Goal: Task Accomplishment & Management: Complete application form

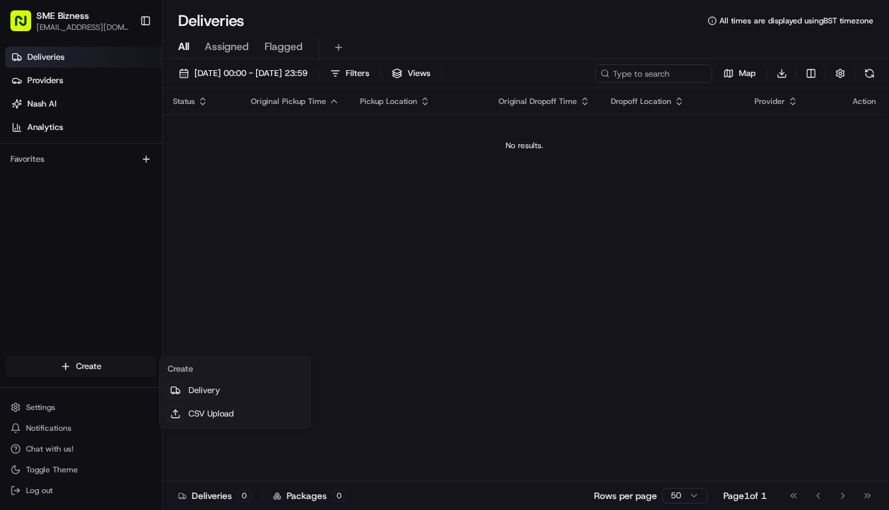
click at [113, 358] on html "SME Bizness [EMAIL_ADDRESS][DOMAIN_NAME] Toggle Sidebar Deliveries Providers [P…" at bounding box center [444, 255] width 889 height 510
click at [255, 397] on link "Delivery" at bounding box center [235, 390] width 145 height 23
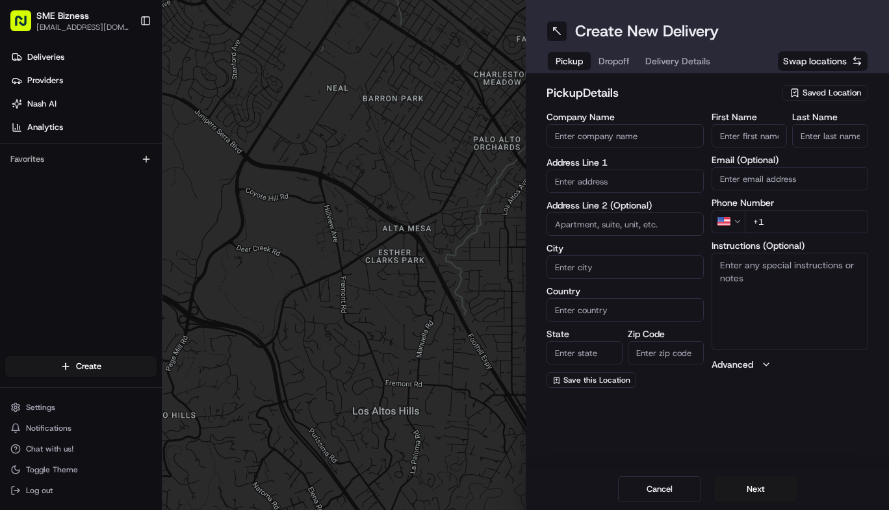
click at [583, 140] on input "Company Name" at bounding box center [625, 135] width 157 height 23
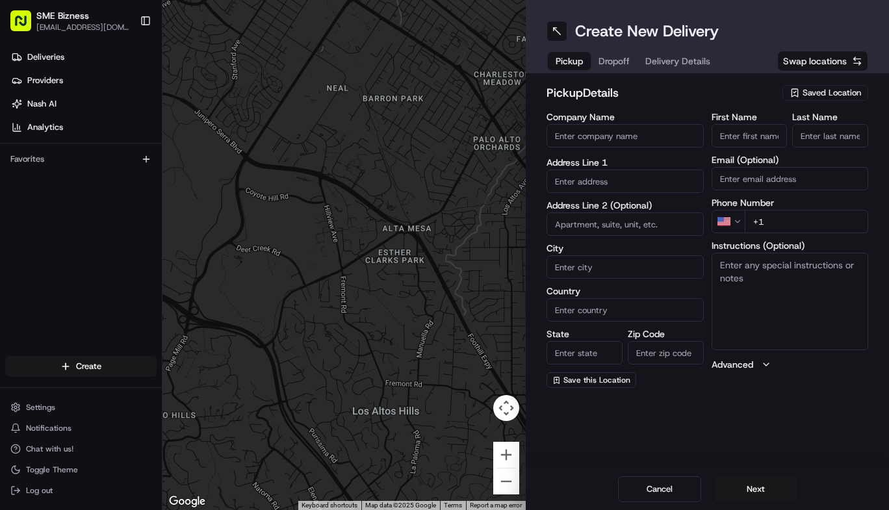
click at [547, 150] on div at bounding box center [547, 150] width 0 height 0
click at [604, 132] on input "Company Name" at bounding box center [625, 135] width 157 height 23
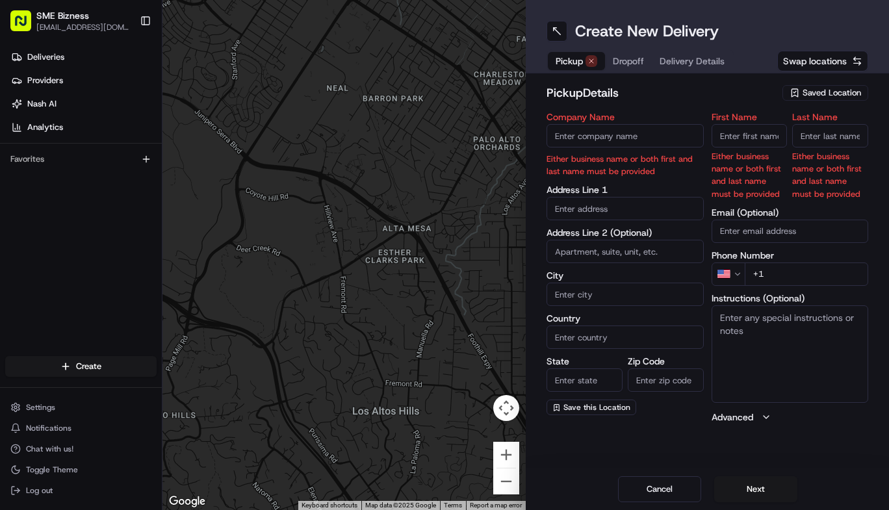
click at [457, 157] on div at bounding box center [344, 255] width 363 height 510
click at [600, 136] on input "Company Name" at bounding box center [625, 135] width 157 height 23
paste input "Three Brothers"
drag, startPoint x: 622, startPoint y: 138, endPoint x: 582, endPoint y: 136, distance: 39.7
click at [582, 136] on input "Three Brothers" at bounding box center [625, 135] width 157 height 23
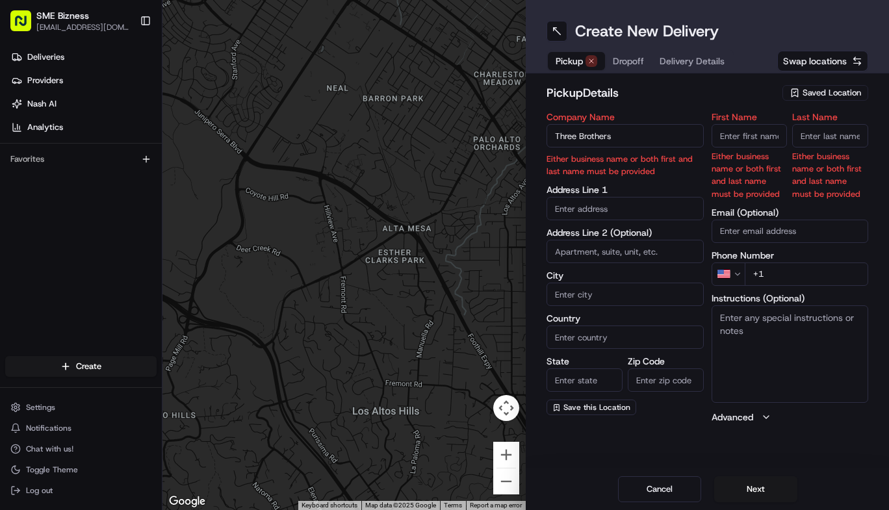
type input "Three Brothers"
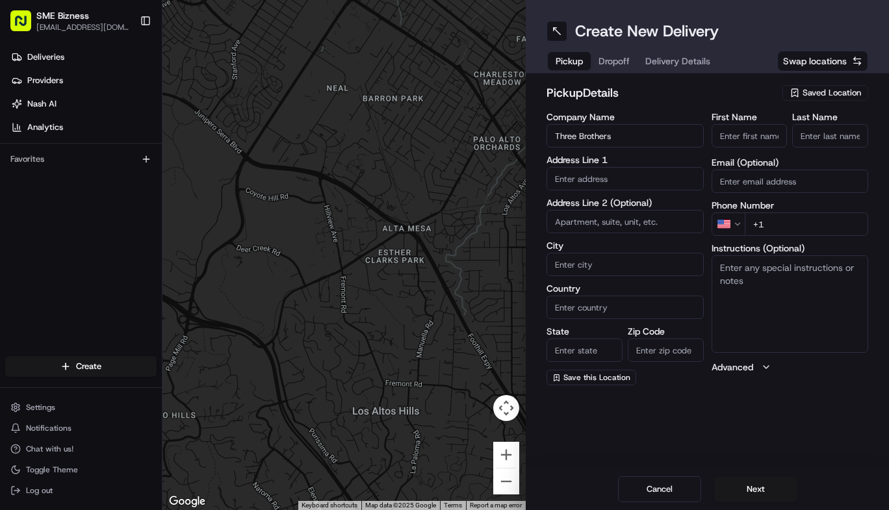
click at [810, 137] on input "Last Name" at bounding box center [831, 135] width 76 height 23
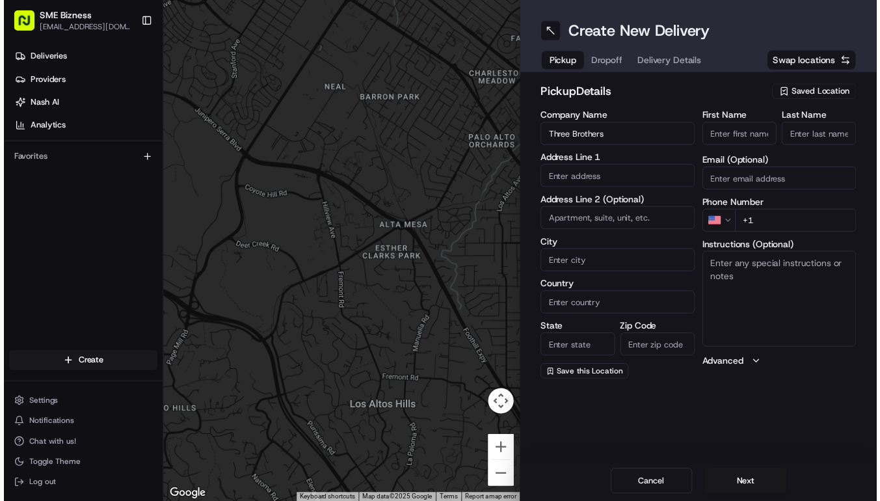
paste input "Brothers"
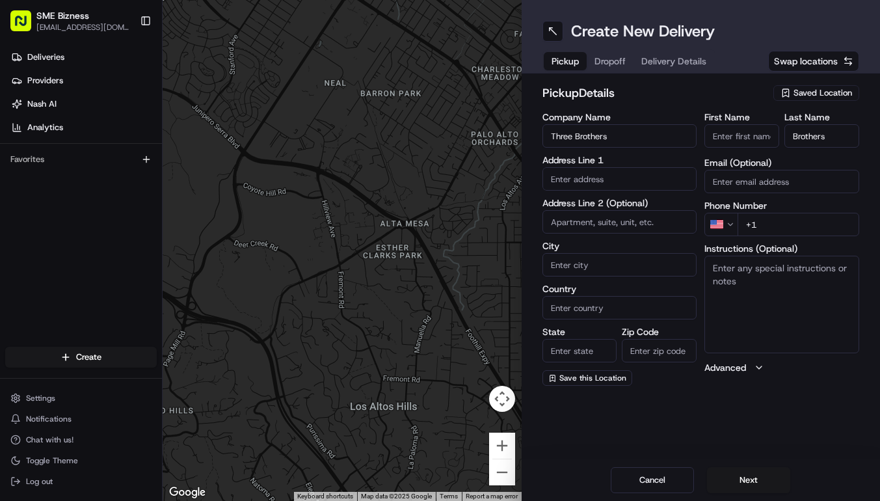
type input "Brothers"
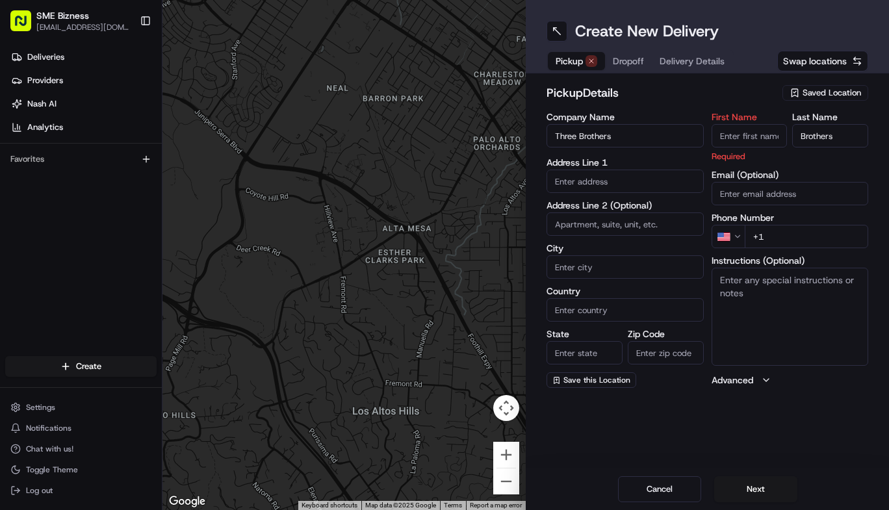
drag, startPoint x: 573, startPoint y: 135, endPoint x: 554, endPoint y: 137, distance: 19.0
click at [554, 137] on input "Three Brothers" at bounding box center [625, 135] width 157 height 23
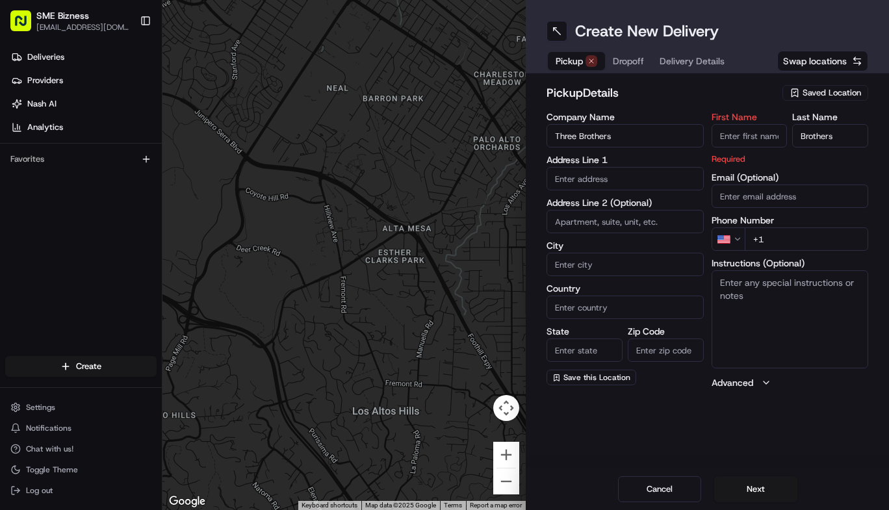
click at [763, 140] on div "First Name Required" at bounding box center [750, 138] width 76 height 53
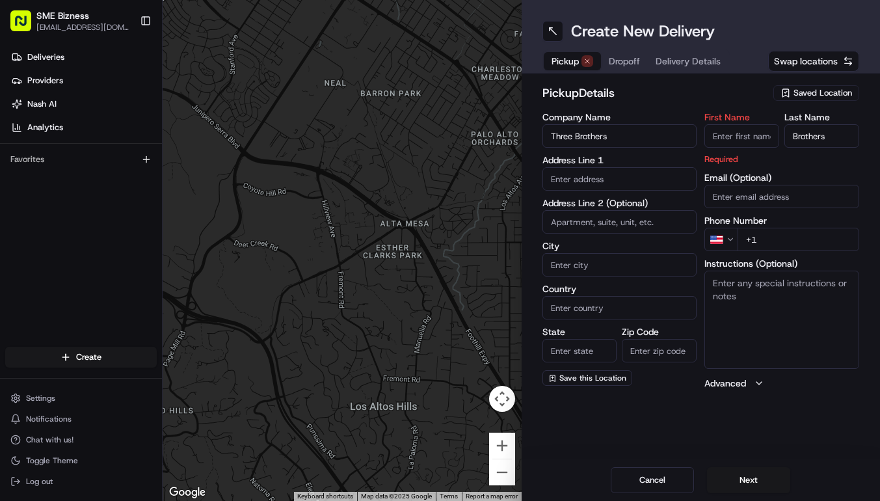
paste input "Three"
type input "Three"
click at [610, 176] on input "text" at bounding box center [619, 178] width 155 height 23
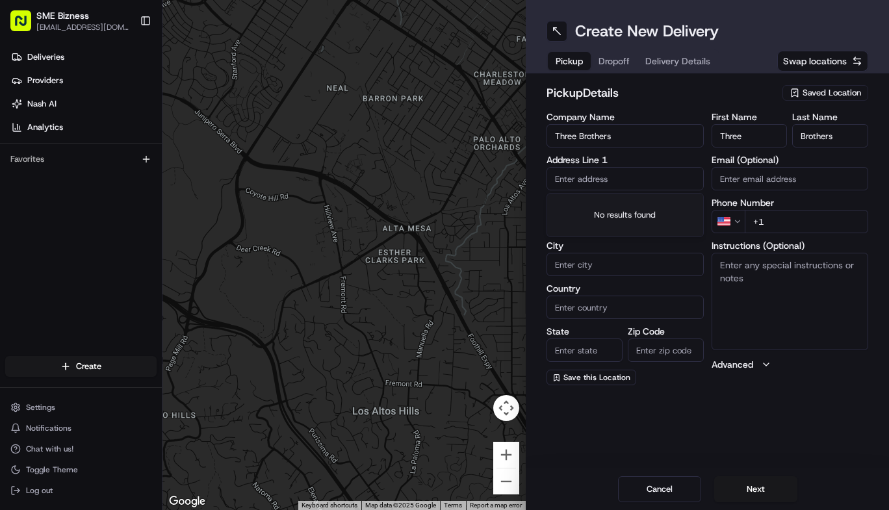
click at [584, 168] on input "text" at bounding box center [625, 178] width 157 height 23
paste input "[STREET_ADDRESS]"
type input "[STREET_ADDRESS]"
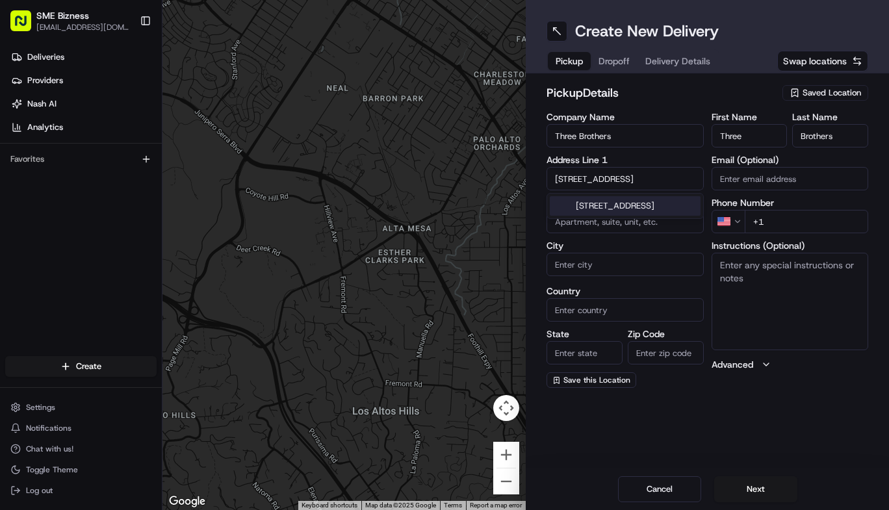
scroll to position [0, 0]
click at [605, 266] on input "City" at bounding box center [625, 264] width 157 height 23
type input "[GEOGRAPHIC_DATA]"
click at [588, 308] on input "Country" at bounding box center [625, 307] width 157 height 23
type input "[GEOGRAPHIC_DATA]"
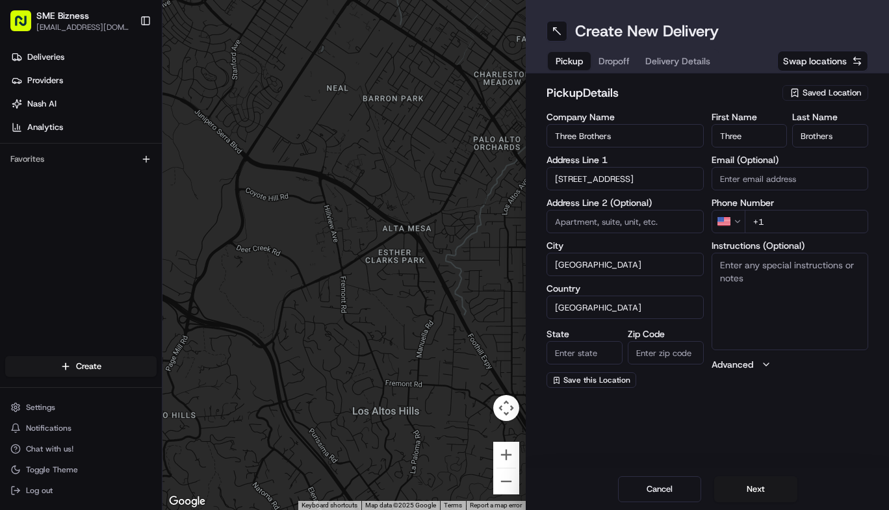
type input "[GEOGRAPHIC_DATA]"
type input "OL2 5HX"
drag, startPoint x: 671, startPoint y: 350, endPoint x: 625, endPoint y: 345, distance: 45.8
click at [625, 345] on div "State England Zip Code OL2 5HX" at bounding box center [625, 346] width 157 height 38
paste input "G3 6NE"
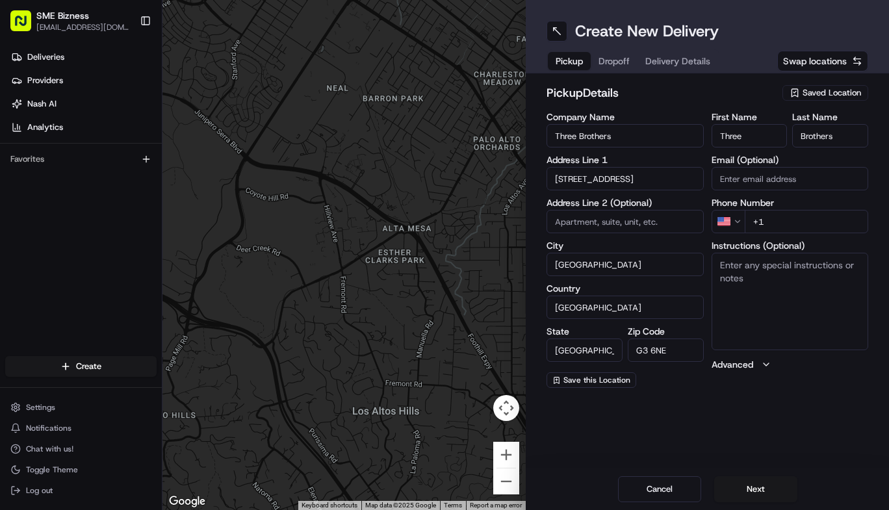
type input "G3 6NE"
click at [594, 345] on input "[GEOGRAPHIC_DATA]" at bounding box center [585, 350] width 76 height 23
click at [737, 390] on div "pickup Details Saved Location Company Name Three Brothers Address Line 1 [STREE…" at bounding box center [707, 235] width 363 height 325
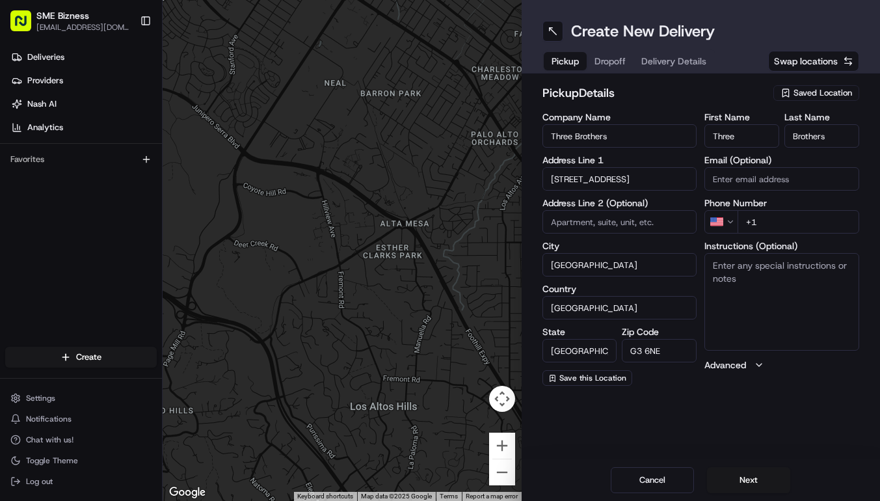
drag, startPoint x: 746, startPoint y: 231, endPoint x: 733, endPoint y: 214, distance: 20.9
click at [733, 214] on div "US +1" at bounding box center [781, 221] width 155 height 23
click at [733, 214] on html "SME Bizness [EMAIL_ADDRESS][DOMAIN_NAME] Toggle Sidebar Deliveries Providers [P…" at bounding box center [440, 250] width 880 height 501
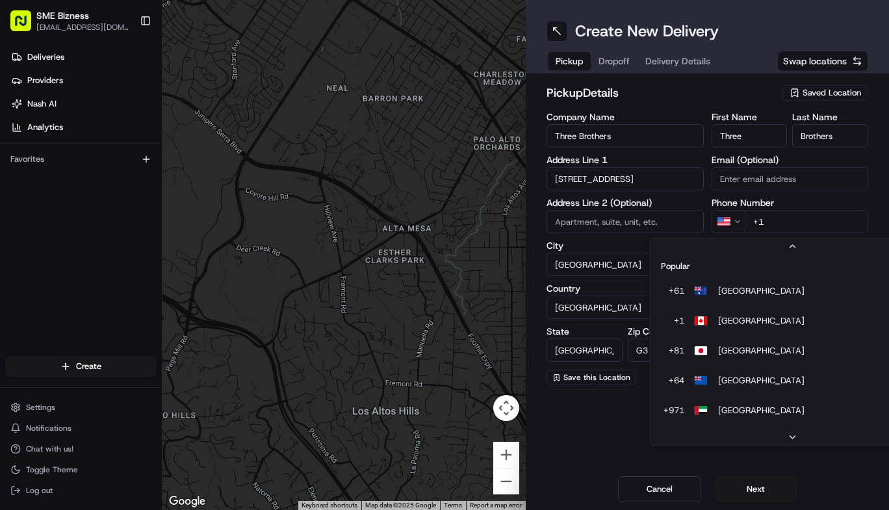
scroll to position [56, 0]
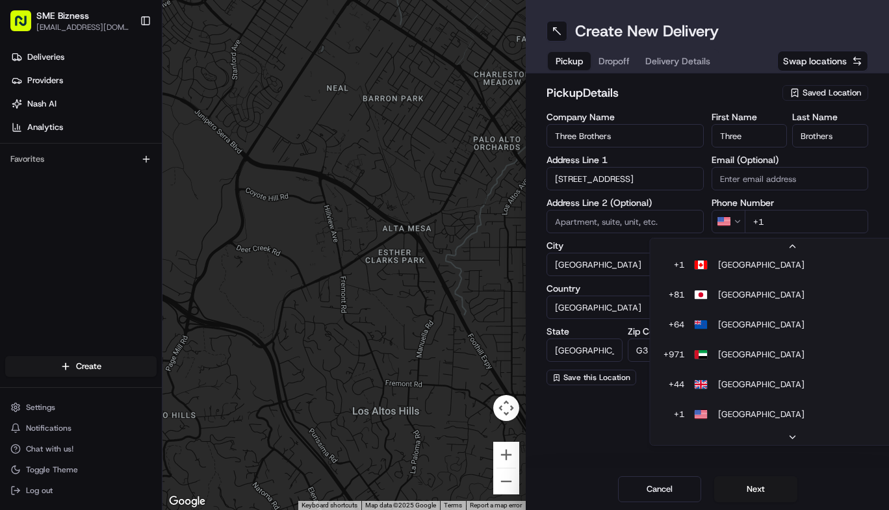
click at [728, 226] on html "SME Bizness [EMAIL_ADDRESS][DOMAIN_NAME] Toggle Sidebar Deliveries Providers [P…" at bounding box center [444, 255] width 889 height 510
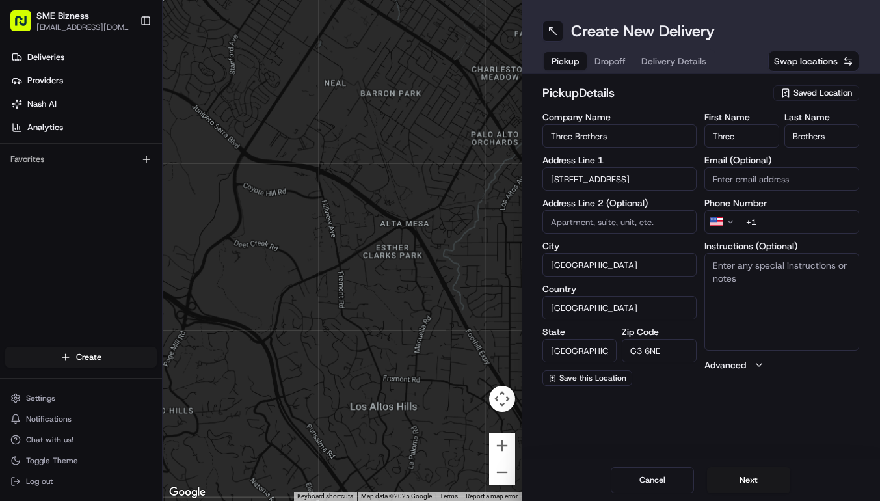
click at [728, 226] on html "SME Bizness [EMAIL_ADDRESS][DOMAIN_NAME] Toggle Sidebar Deliveries Providers [P…" at bounding box center [440, 250] width 880 height 501
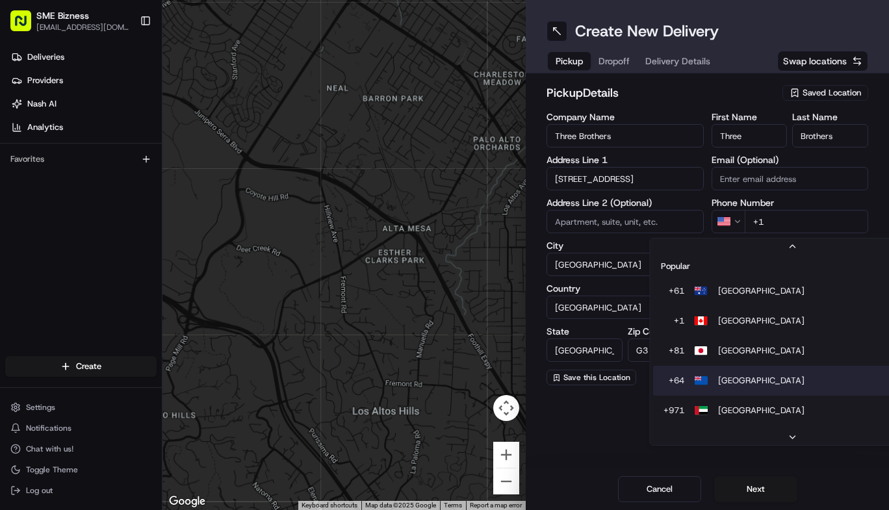
scroll to position [40, 0]
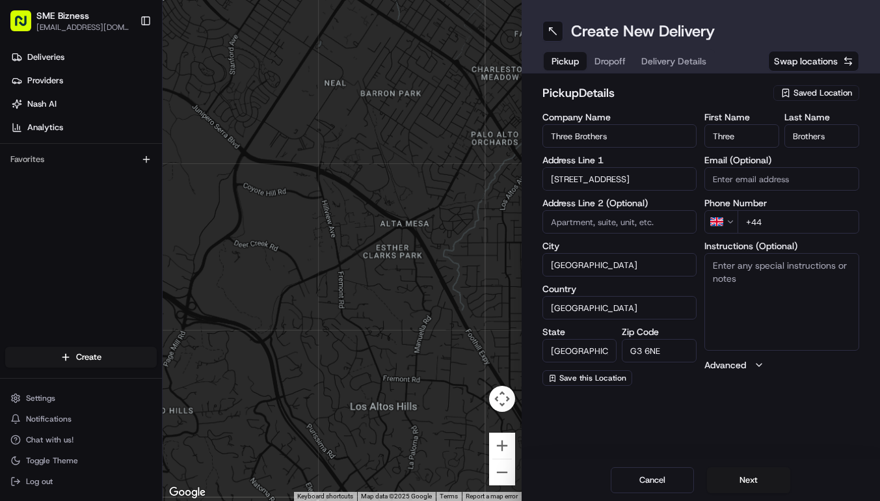
click at [795, 221] on input "+44" at bounding box center [798, 221] width 122 height 23
paste input "141 261 7144"
type input "[PHONE_NUMBER]"
click at [757, 486] on button "Next" at bounding box center [748, 480] width 83 height 26
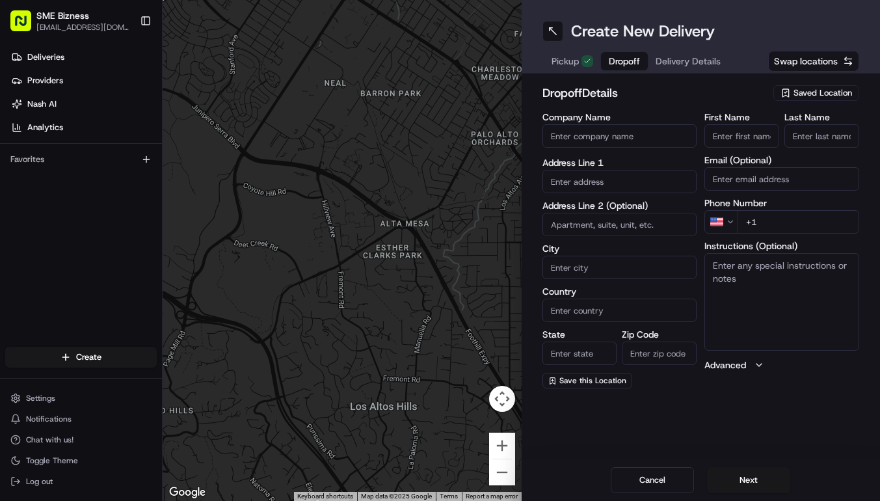
click at [604, 123] on div "Company Name" at bounding box center [619, 131] width 155 height 38
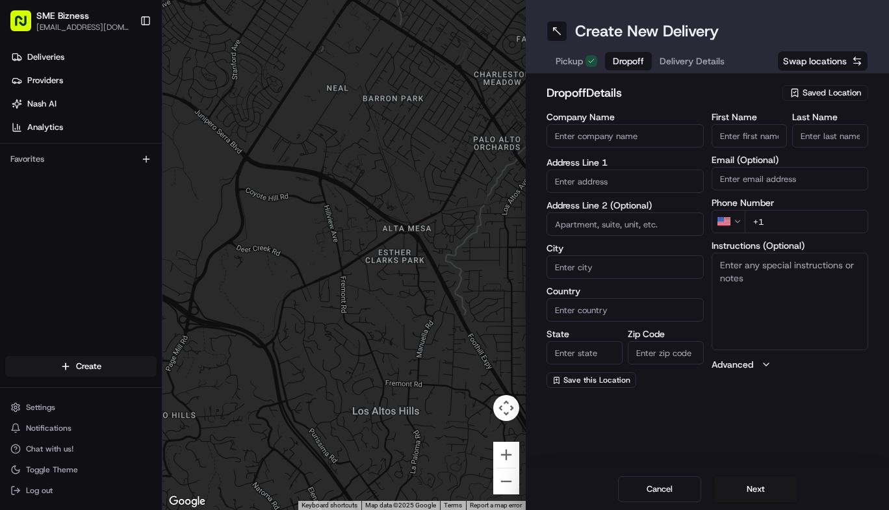
click at [601, 135] on input "Company Name" at bounding box center [625, 135] width 157 height 23
drag, startPoint x: 557, startPoint y: 134, endPoint x: 579, endPoint y: 132, distance: 22.8
click at [579, 132] on input "[PERSON_NAME]" at bounding box center [625, 135] width 157 height 23
type input "[PERSON_NAME]"
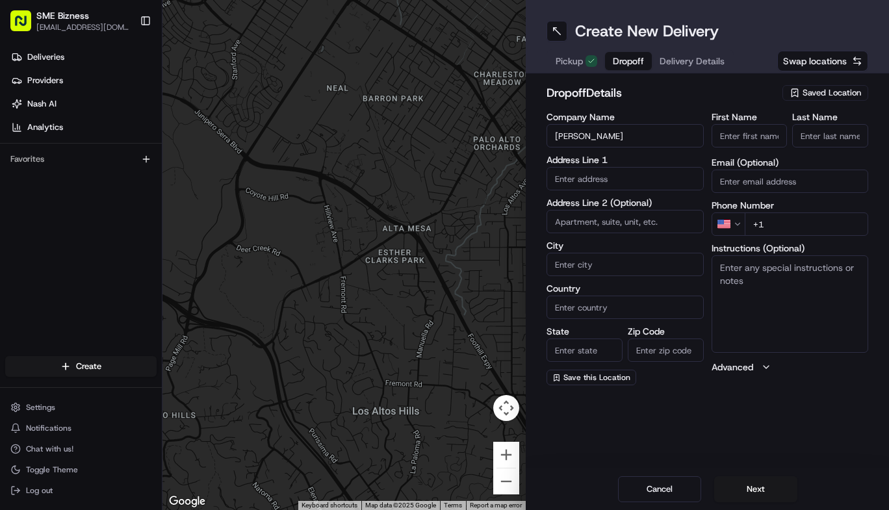
click at [741, 133] on input "First Name" at bounding box center [750, 135] width 76 height 23
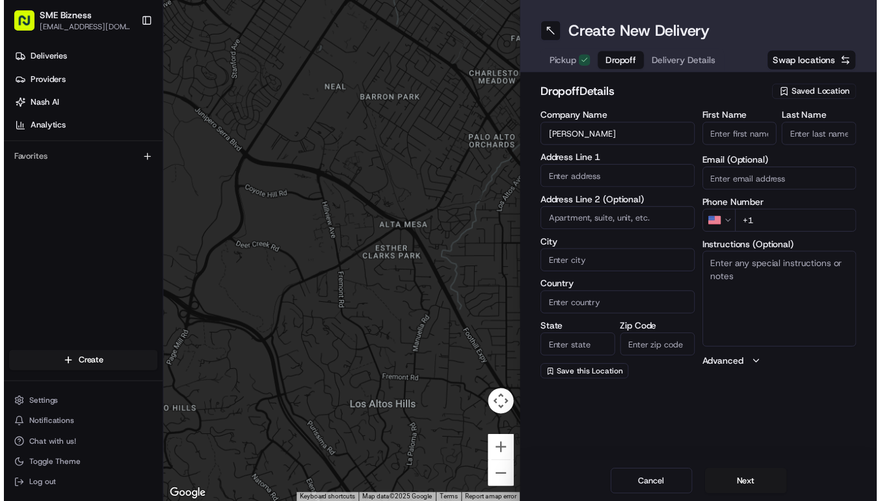
paste input "Ciaran"
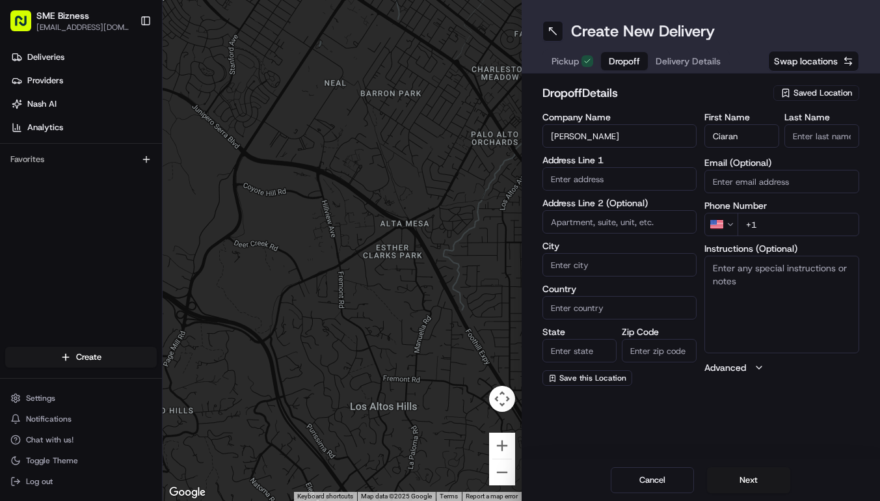
type input "Ciaran"
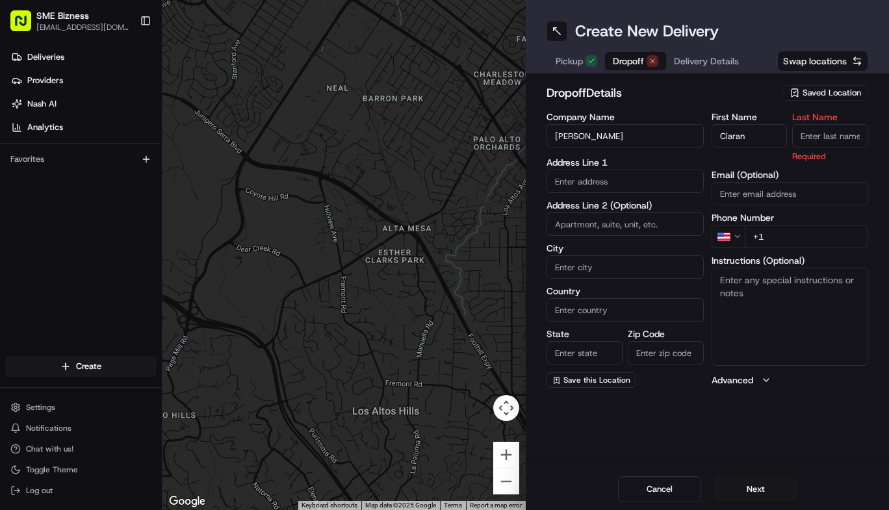
drag, startPoint x: 579, startPoint y: 137, endPoint x: 609, endPoint y: 139, distance: 29.3
click at [609, 139] on input "[PERSON_NAME]" at bounding box center [625, 135] width 157 height 23
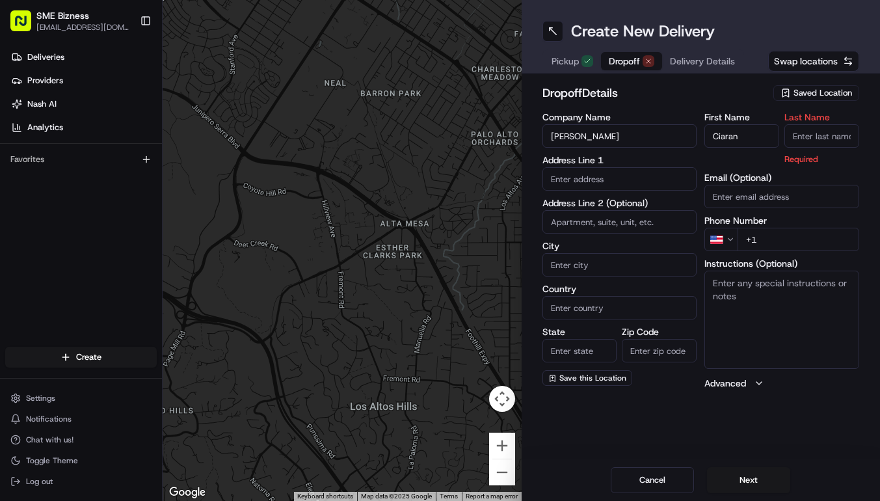
click at [819, 138] on input "Last Name" at bounding box center [821, 135] width 75 height 23
paste input "[PERSON_NAME]"
type input "[PERSON_NAME]"
click at [635, 176] on input "text" at bounding box center [619, 178] width 155 height 23
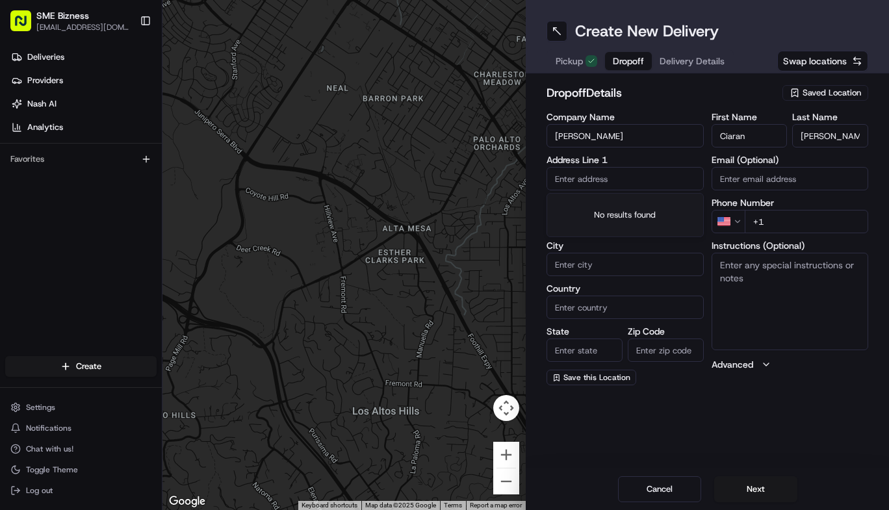
click at [345, 510] on button "Keyboard shortcuts" at bounding box center [330, 505] width 56 height 9
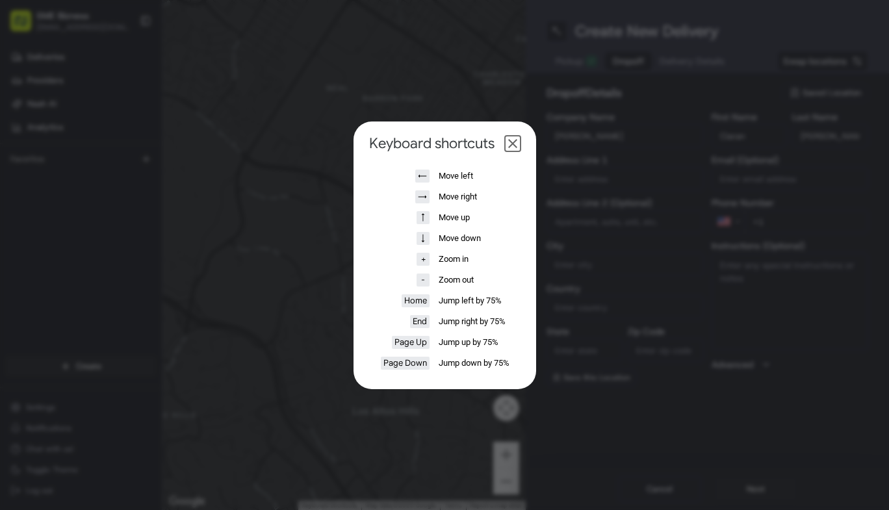
click at [521, 144] on header "Keyboard shortcuts" at bounding box center [445, 144] width 172 height 18
click at [513, 148] on button "Close dialog" at bounding box center [513, 144] width 16 height 16
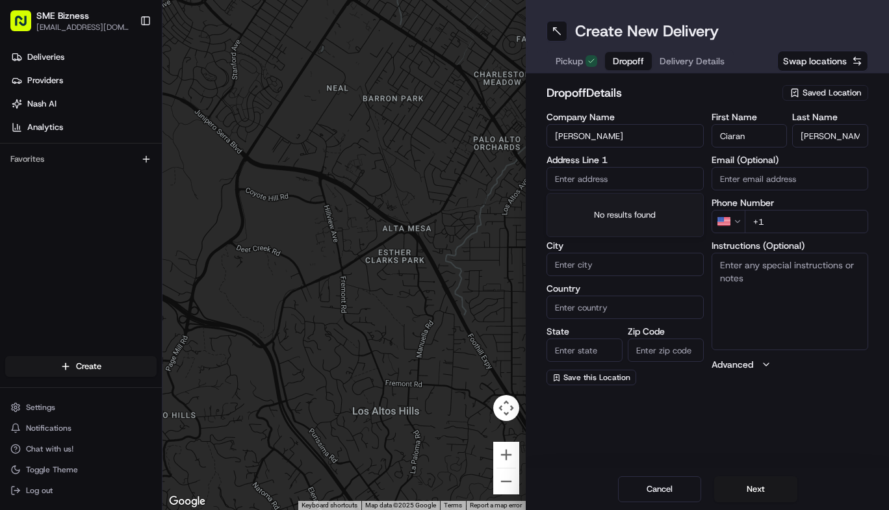
click at [572, 174] on input "text" at bounding box center [625, 178] width 157 height 23
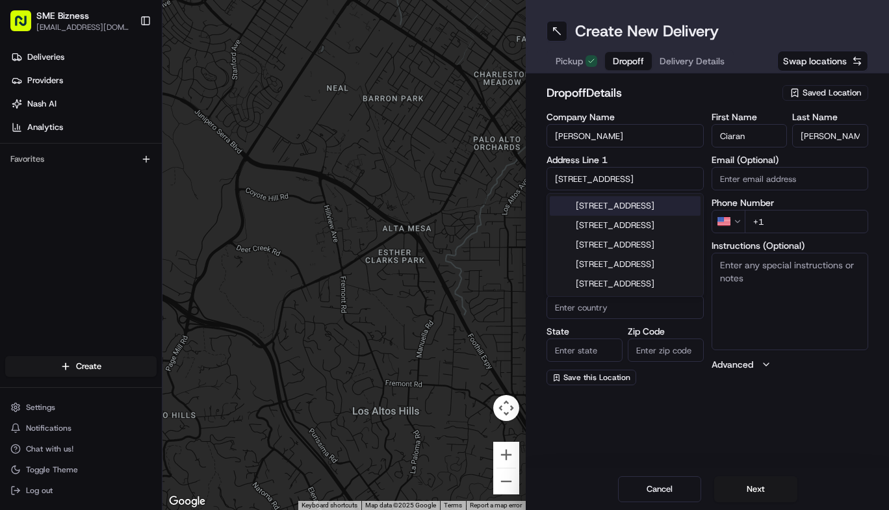
click at [590, 211] on div "[STREET_ADDRESS]" at bounding box center [625, 206] width 151 height 20
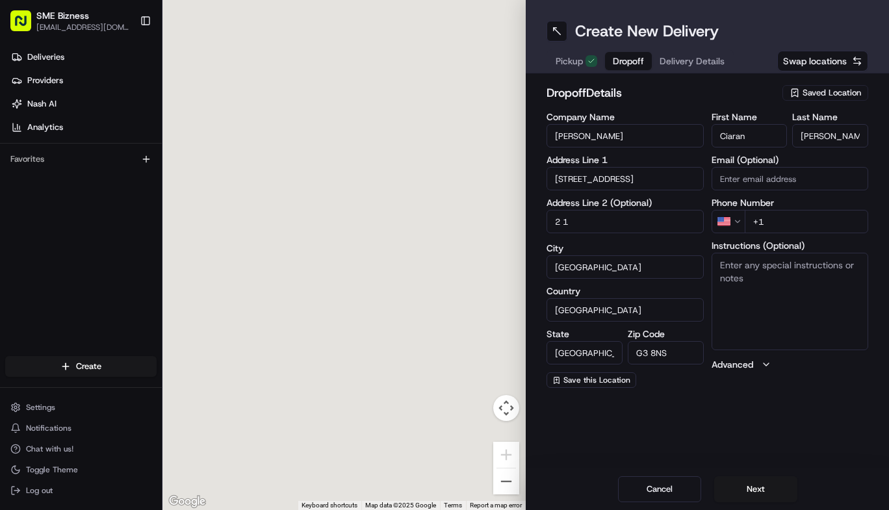
type input "[STREET_ADDRESS]"
type input "2 1"
type input "[GEOGRAPHIC_DATA]"
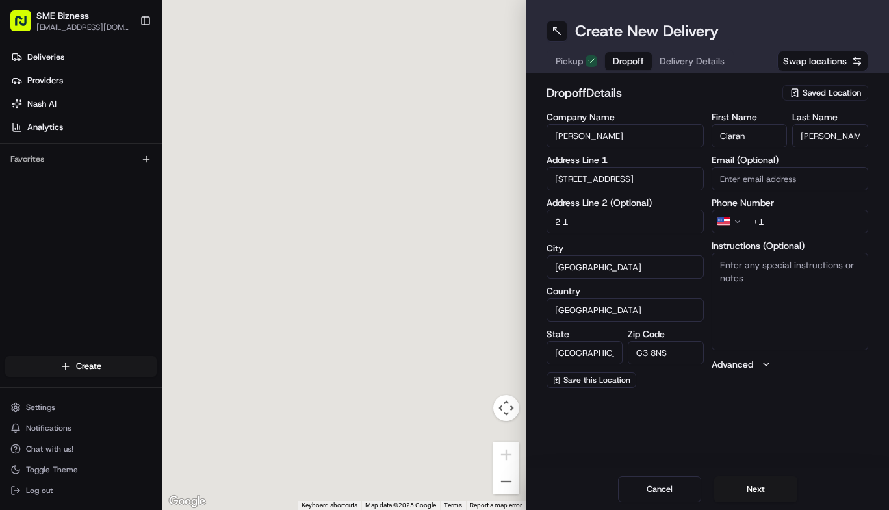
type input "G3 8NS"
type input "[STREET_ADDRESS]"
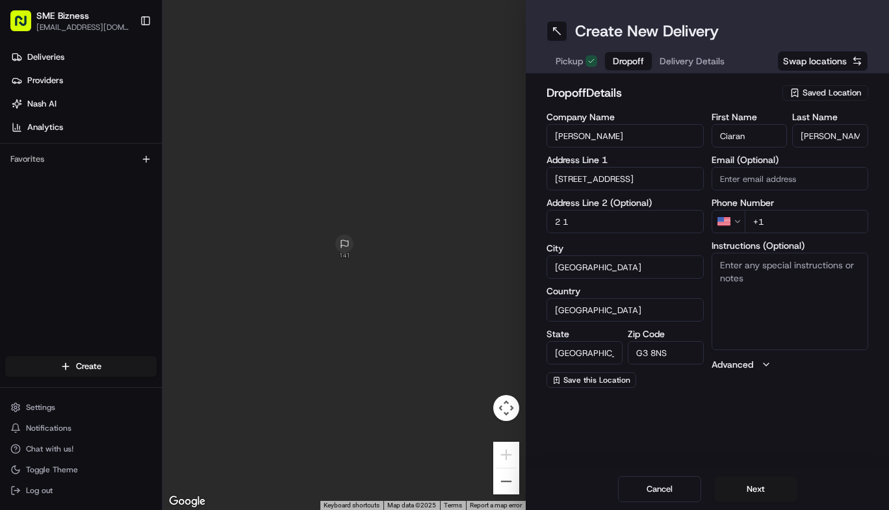
click at [740, 223] on html "SME Bizness [EMAIL_ADDRESS][DOMAIN_NAME] Toggle Sidebar Deliveries Providers [P…" at bounding box center [444, 255] width 889 height 510
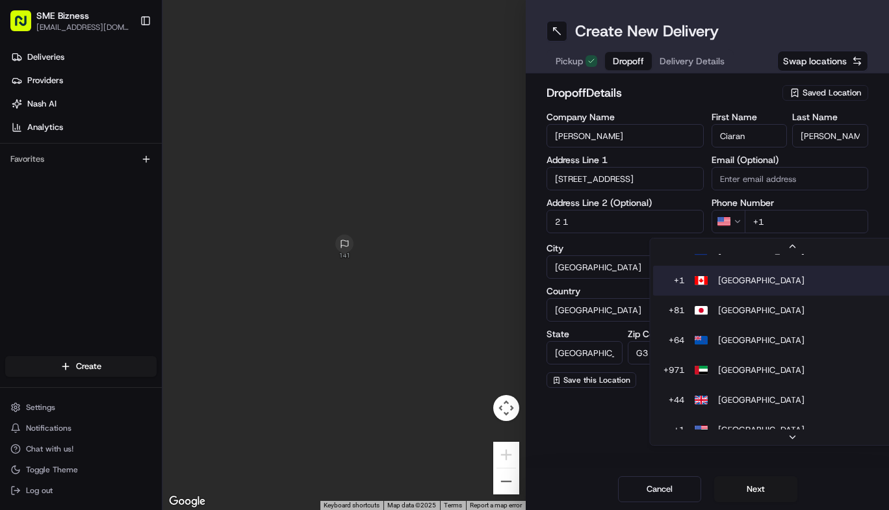
scroll to position [10, 0]
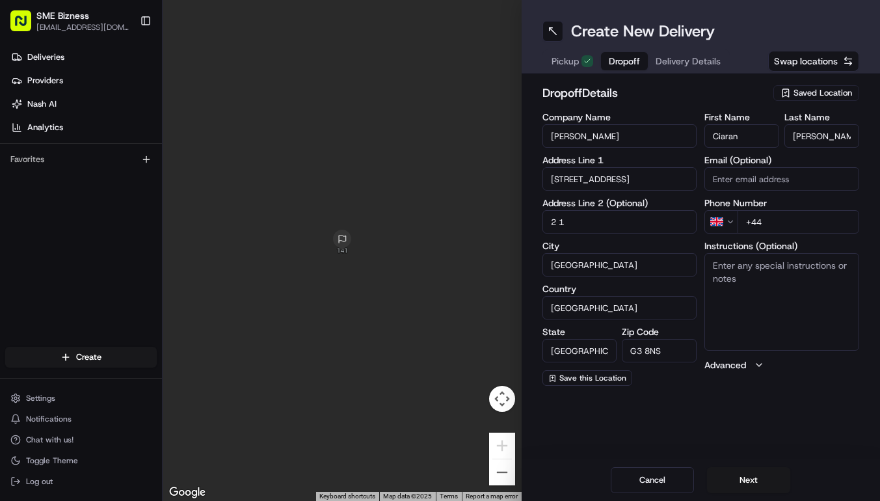
click at [789, 227] on input "+44" at bounding box center [798, 221] width 122 height 23
type input "[PHONE_NUMBER]"
click at [745, 486] on button "Next" at bounding box center [748, 480] width 83 height 26
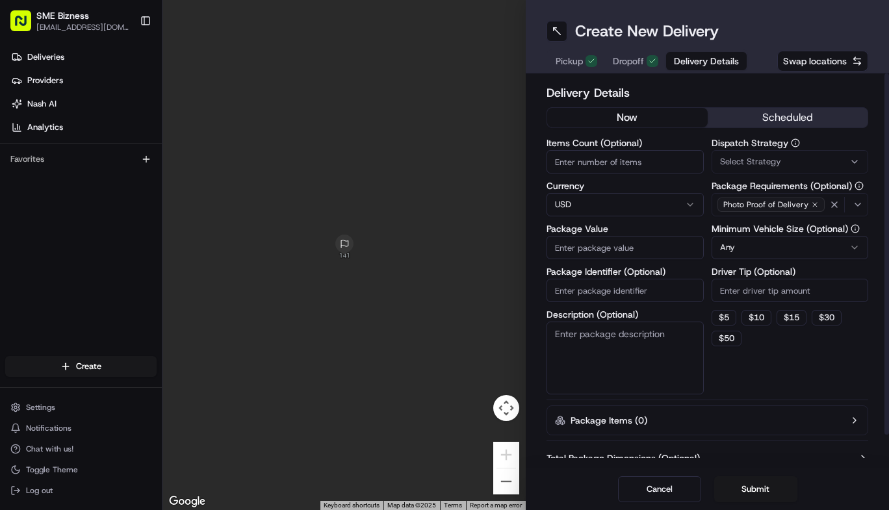
click at [633, 163] on input "Items Count (Optional)" at bounding box center [625, 161] width 157 height 23
type input "2"
click at [581, 207] on html "SME Bizness [EMAIL_ADDRESS][DOMAIN_NAME] Toggle Sidebar Deliveries Providers [P…" at bounding box center [444, 255] width 889 height 510
click at [591, 252] on input "Package Value" at bounding box center [625, 247] width 157 height 23
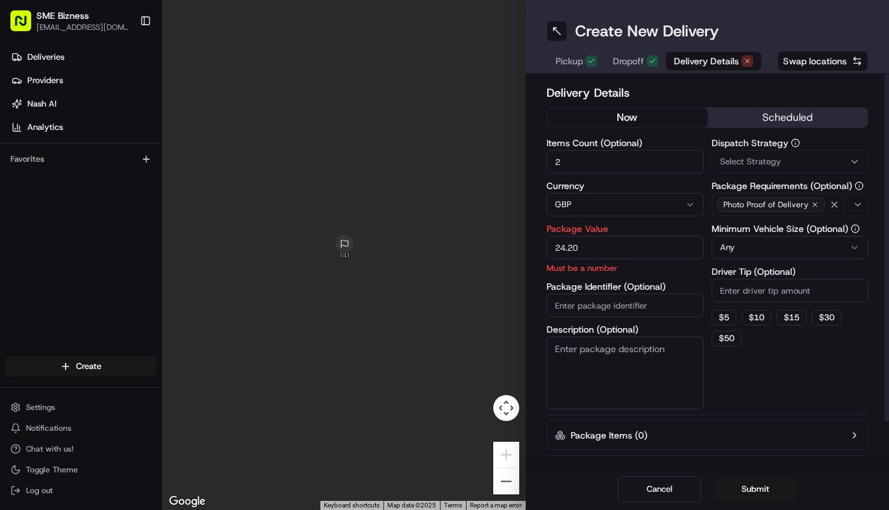
type input "24.20"
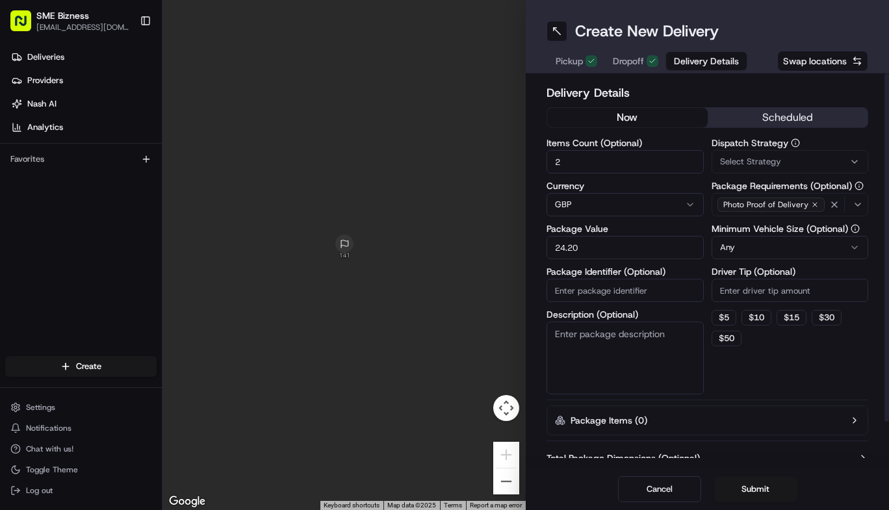
click at [675, 365] on textarea "Description (Optional)" at bounding box center [625, 358] width 157 height 73
click at [754, 484] on button "Submit" at bounding box center [755, 490] width 83 height 26
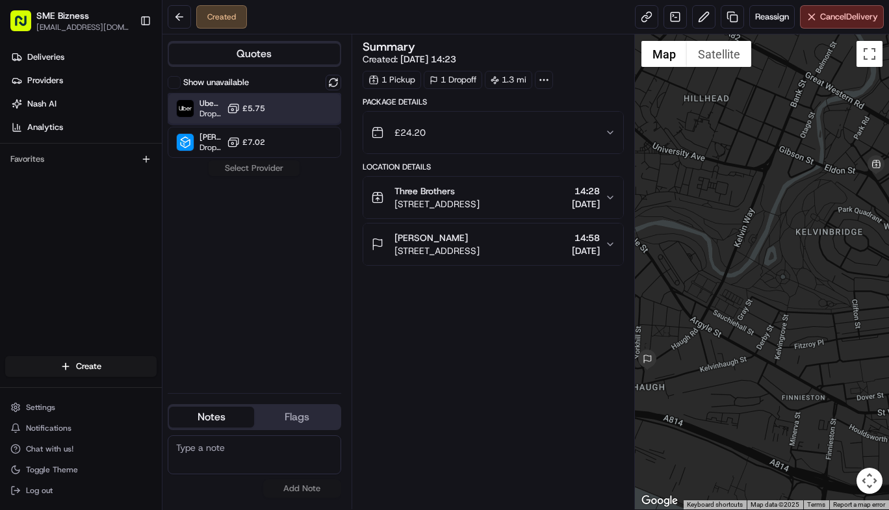
click at [277, 113] on div "Uber UK Dropoff ETA 21 minutes £5.75" at bounding box center [255, 108] width 174 height 31
click at [88, 57] on link "Deliveries" at bounding box center [83, 57] width 157 height 21
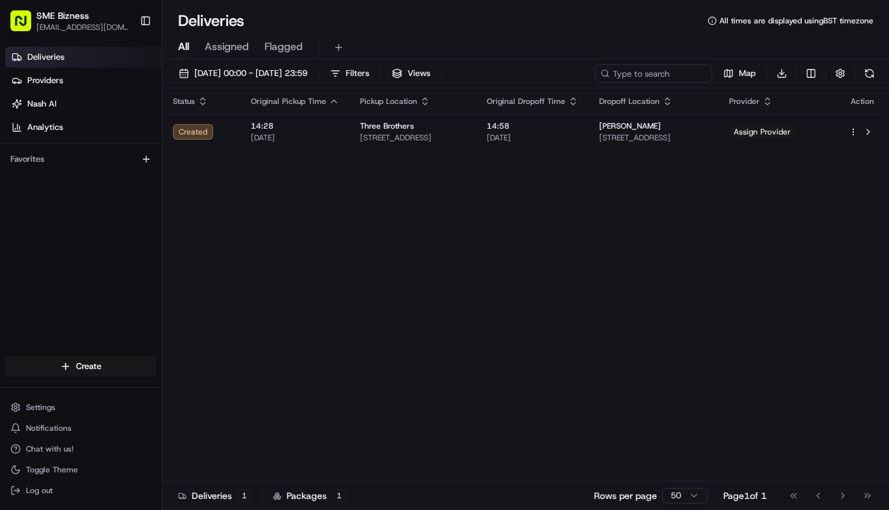
click at [198, 129] on div "Created" at bounding box center [201, 132] width 57 height 16
click at [794, 131] on span "Assign Provider" at bounding box center [762, 132] width 66 height 14
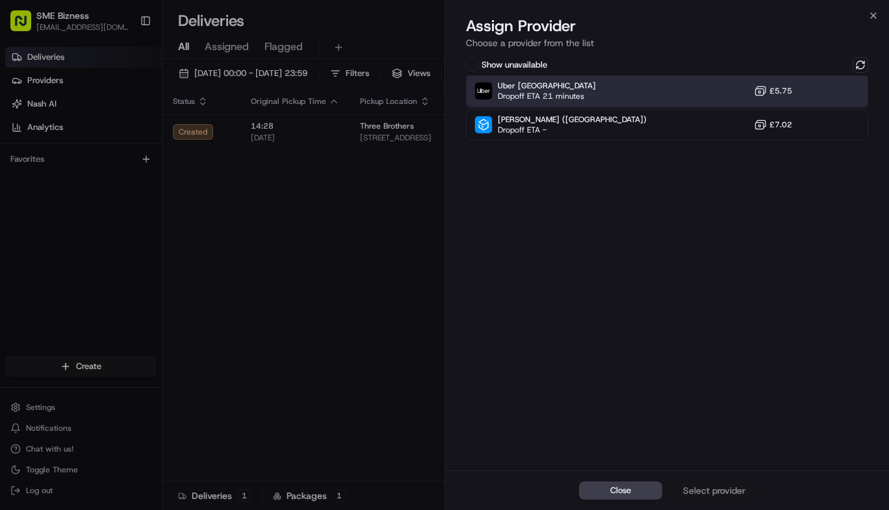
click at [604, 84] on div "Uber UK Dropoff ETA 21 minutes £5.75" at bounding box center [667, 90] width 402 height 31
click at [707, 486] on div "Assign Provider" at bounding box center [715, 490] width 64 height 13
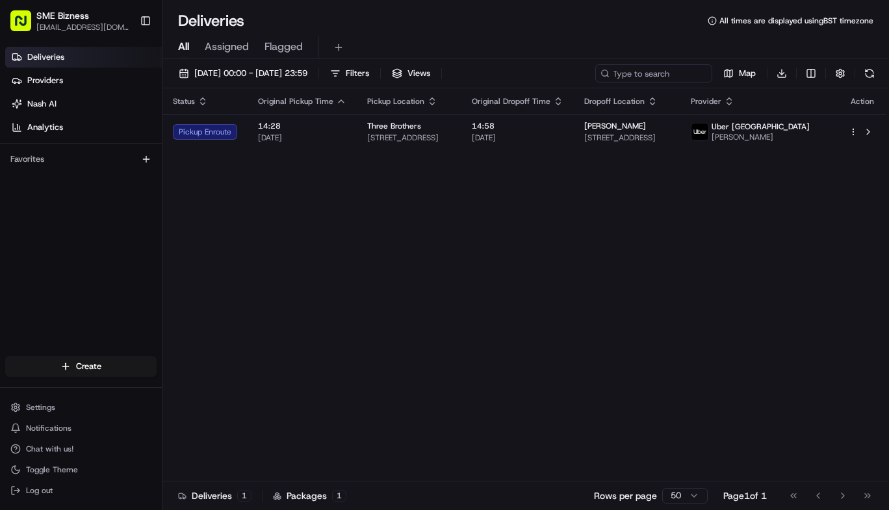
click at [635, 283] on div "Status Original Pickup Time Pickup Location Original Dropoff Time Dropoff Locat…" at bounding box center [525, 284] width 724 height 393
click at [208, 130] on div "Dropoff Enroute" at bounding box center [207, 132] width 68 height 16
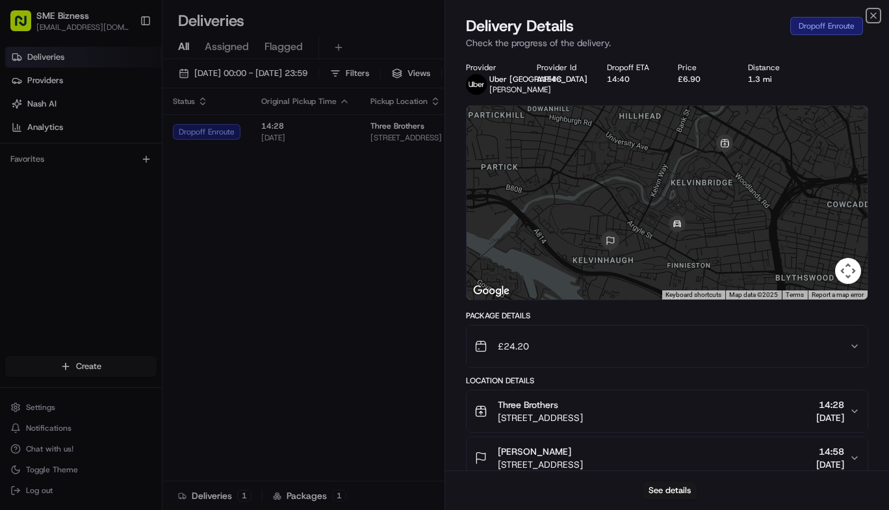
click at [875, 12] on icon "button" at bounding box center [874, 15] width 10 height 10
